Goal: Transaction & Acquisition: Purchase product/service

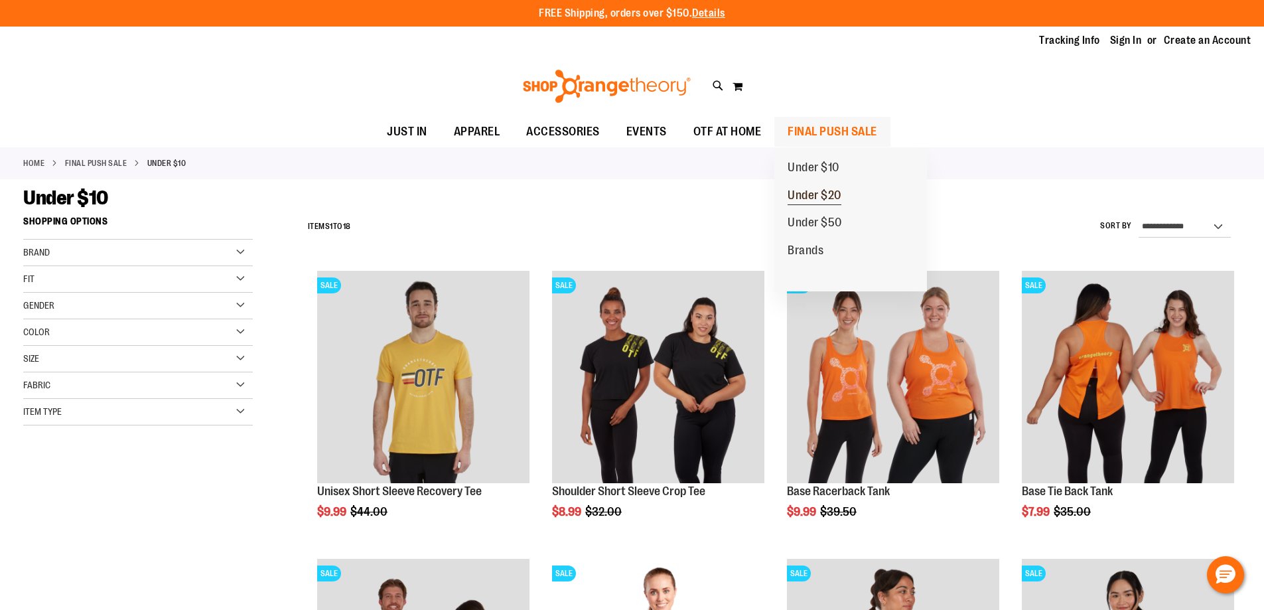
click at [811, 192] on span "Under $20" at bounding box center [814, 196] width 54 height 17
